Goal: Complete application form

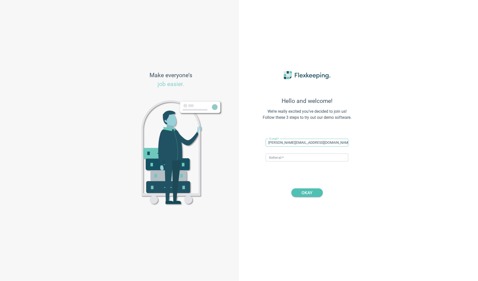
type input "[PERSON_NAME][EMAIL_ADDRESS][DOMAIN_NAME]"
type input "DIGITALMAGIC"
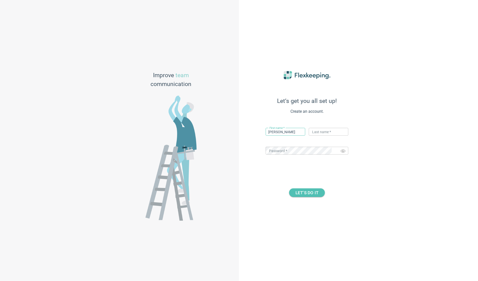
type input "[PERSON_NAME]"
type input "Flexkeeping"
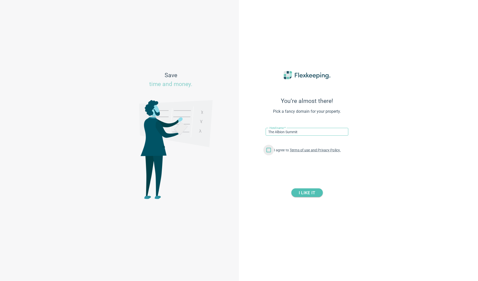
type input "The Albion Summit"
click at [266, 150] on input "I agree to Terms of use and Privacy Policy." at bounding box center [268, 151] width 11 height 11
checkbox input "true"
click at [308, 189] on span "I LIKE IT" at bounding box center [307, 192] width 16 height 9
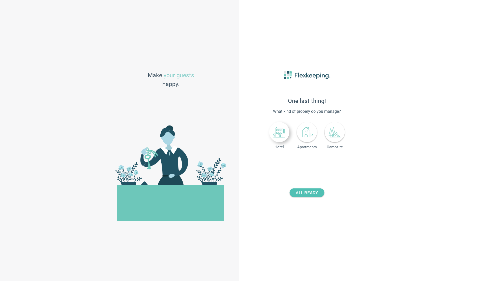
click at [283, 141] on div at bounding box center [279, 132] width 20 height 20
click at [317, 161] on input "number" at bounding box center [319, 162] width 19 height 8
type input "64"
click at [312, 193] on span "ALL READY" at bounding box center [307, 192] width 22 height 9
